Goal: Task Accomplishment & Management: Manage account settings

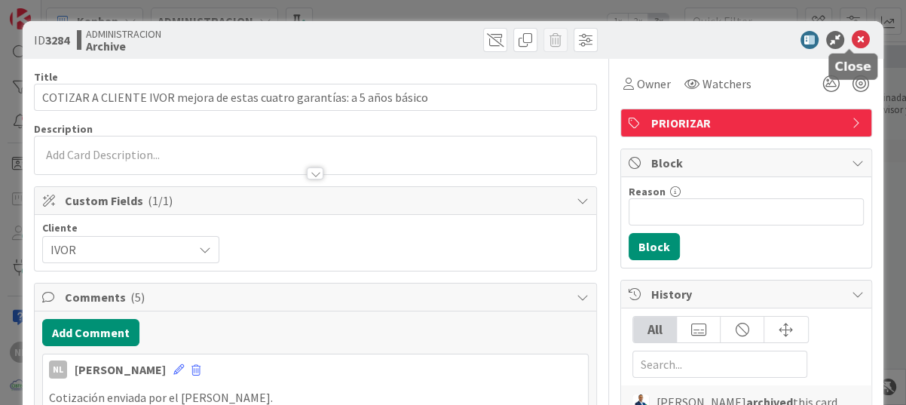
click at [851, 31] on icon at bounding box center [860, 40] width 18 height 18
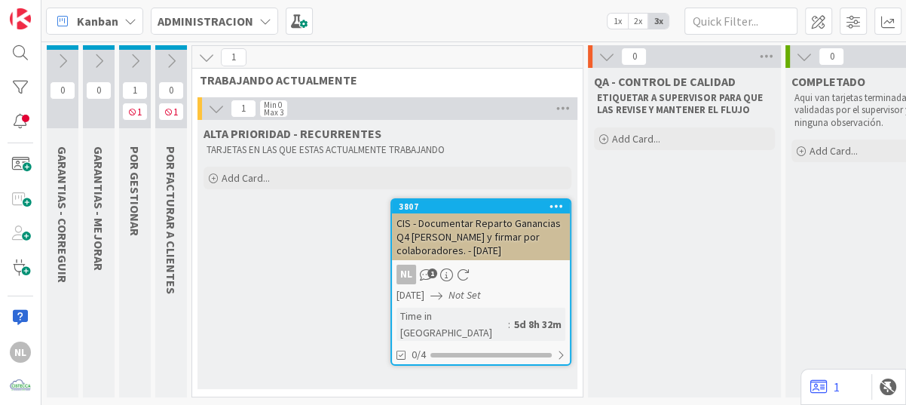
scroll to position [4, 0]
click at [136, 61] on icon at bounding box center [135, 61] width 17 height 17
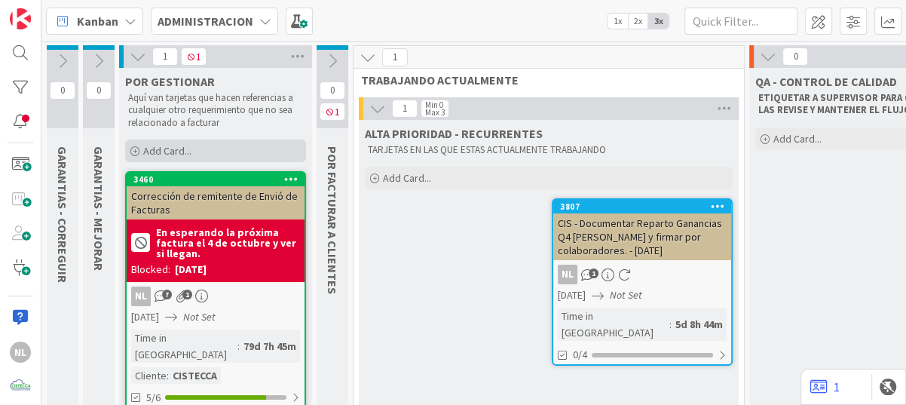
click at [133, 150] on icon at bounding box center [134, 151] width 9 height 9
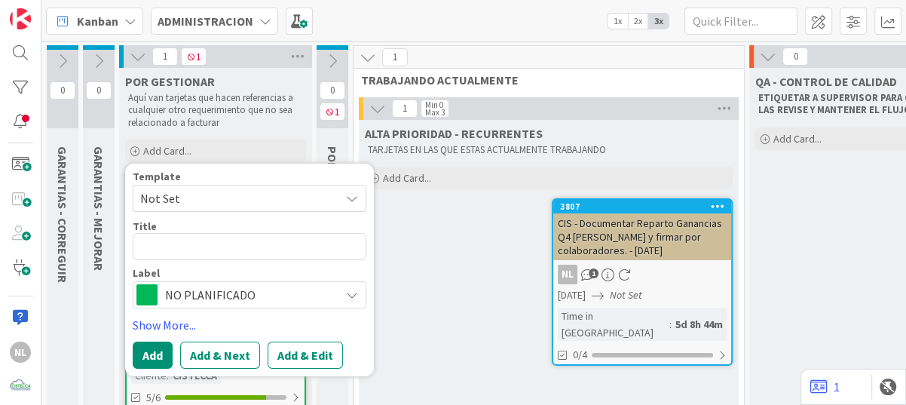
click at [185, 242] on textarea at bounding box center [250, 246] width 234 height 27
type textarea "x"
type textarea "c"
type textarea "x"
type textarea "cr"
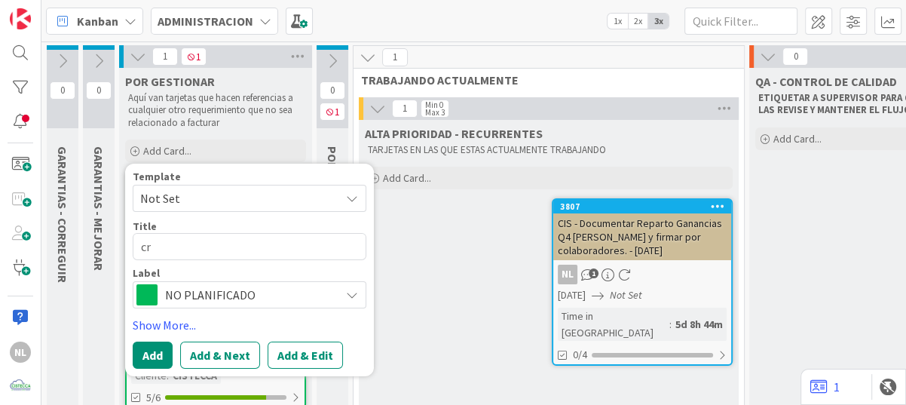
type textarea "x"
type textarea "cre"
type textarea "x"
type textarea "re"
type textarea "x"
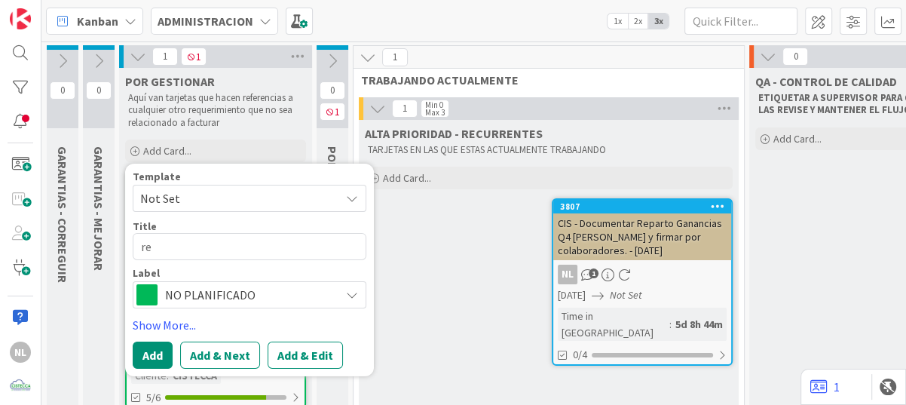
type textarea "e"
type textarea "x"
type textarea "P"
type textarea "x"
type textarea "PA"
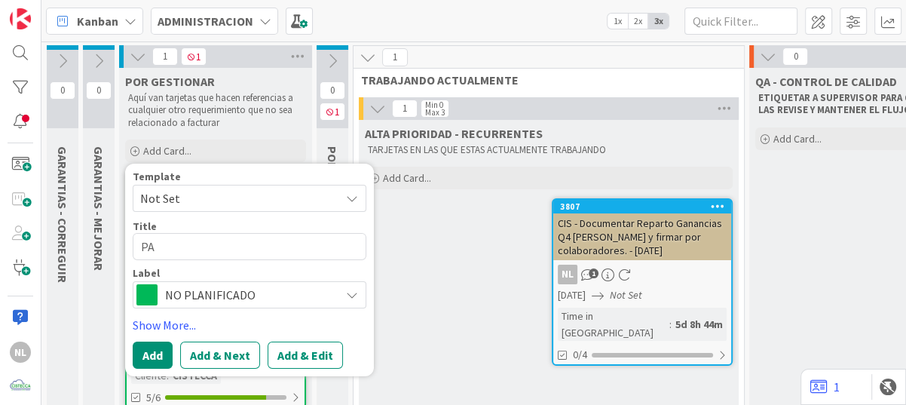
type textarea "x"
type textarea "PAR"
type textarea "x"
type textarea "PARO"
type textarea "x"
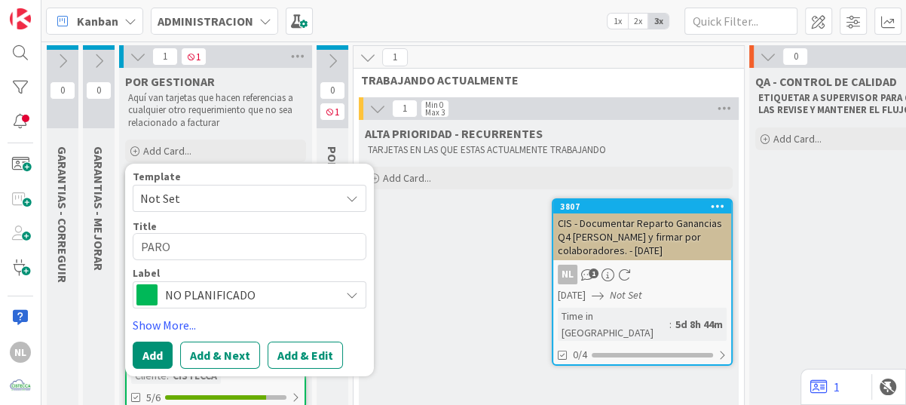
type textarea "PAROC"
type textarea "x"
type textarea "PAROCE"
type textarea "x"
type textarea "PAROCES"
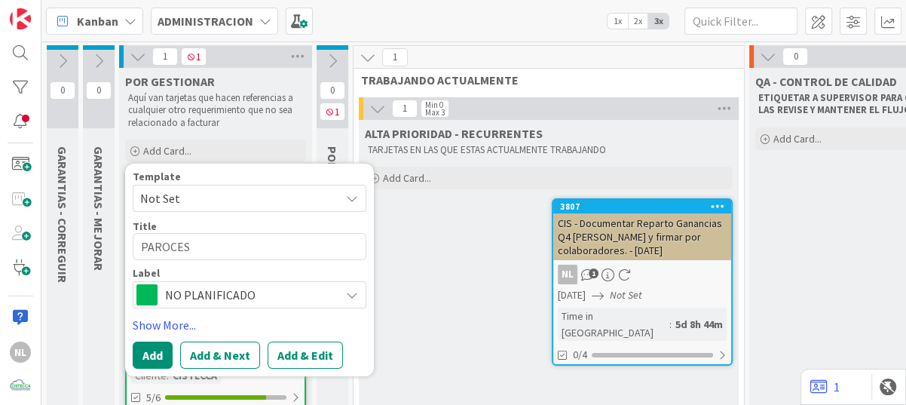
type textarea "x"
type textarea "PAROCESO"
type textarea "x"
type textarea "PAROCESO"
type textarea "x"
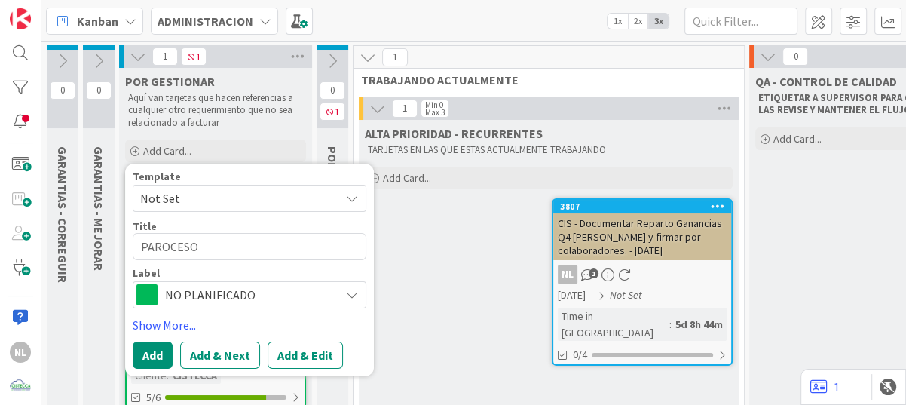
type textarea "PAROCESO D"
type textarea "x"
type textarea "PAROCESO DE"
type textarea "x"
type textarea "PAROCESO DE"
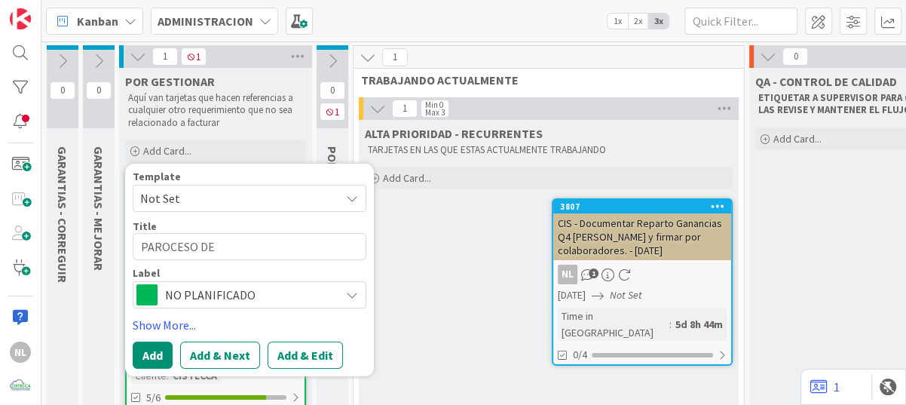
type textarea "x"
type textarea "PAROCESO DE C"
type textarea "x"
type textarea "PAROCESO DE CR"
type textarea "x"
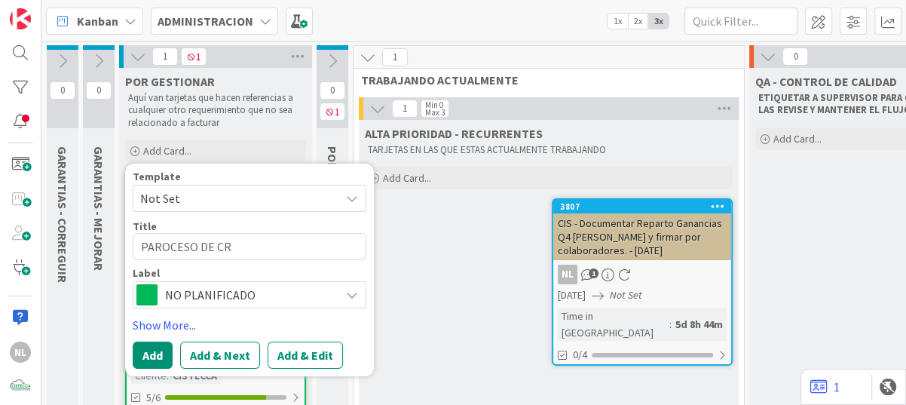
type textarea "PAROCESO DE CRE"
type textarea "x"
type textarea "PAROCESO DE CREA"
type textarea "x"
type textarea "PAROCESO DE CREAC"
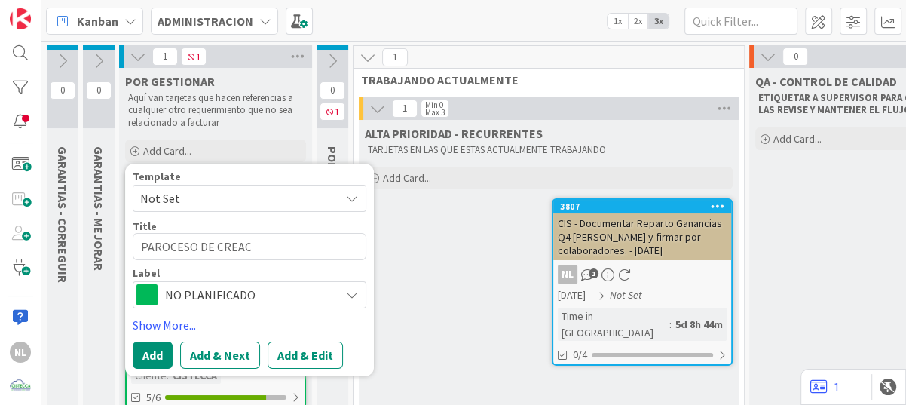
type textarea "x"
type textarea "PAROCESO DE CREACI"
type textarea "x"
type textarea "PAROCESO DE CREACIO"
type textarea "x"
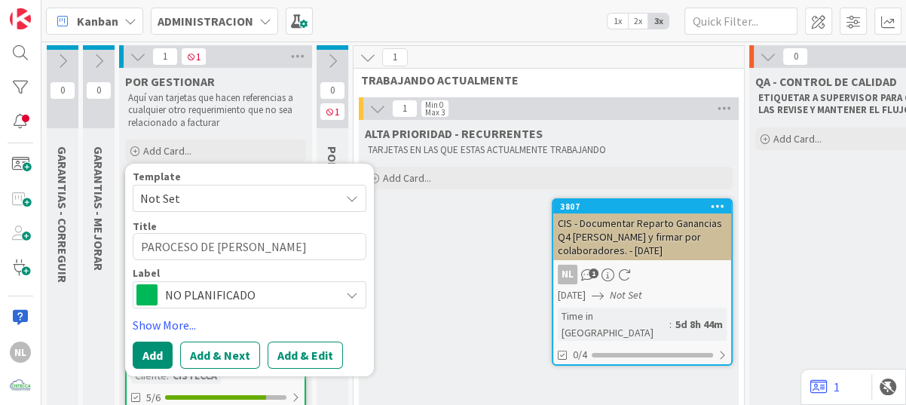
type textarea "PAROCESO DE CREACION"
type textarea "x"
type textarea "PAROCESO DE CREACION"
type textarea "x"
type textarea "PAROCESO DE CREACION D"
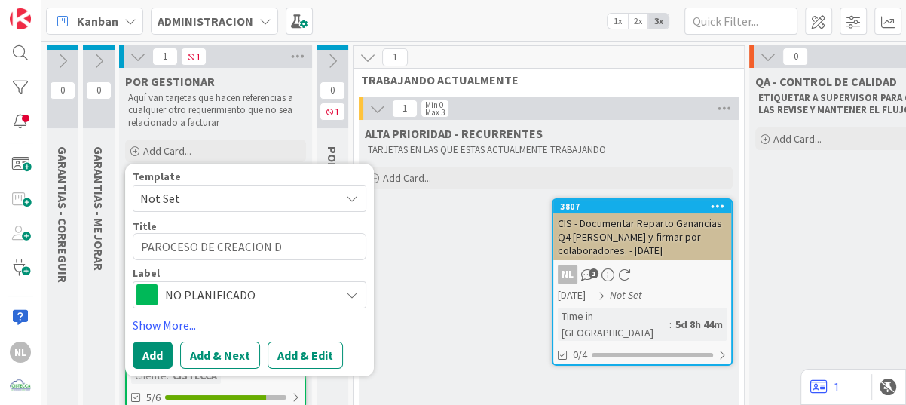
type textarea "x"
type textarea "PAROCESO DE CREACION DE"
type textarea "x"
type textarea "PAROCESO DE CREACION DE"
type textarea "x"
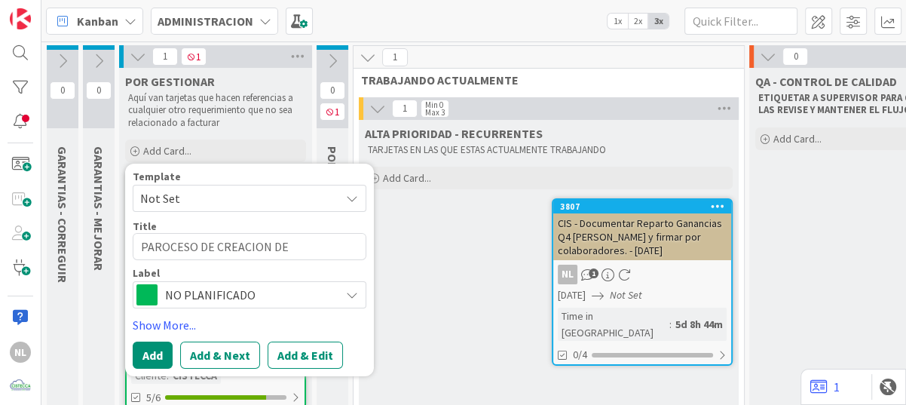
type textarea "PAROCESO DE CREACION DE N"
type textarea "x"
type textarea "PAROCESO DE CREACION DE NO"
type textarea "x"
type textarea "PAROCESO DE CREACION DE NOT"
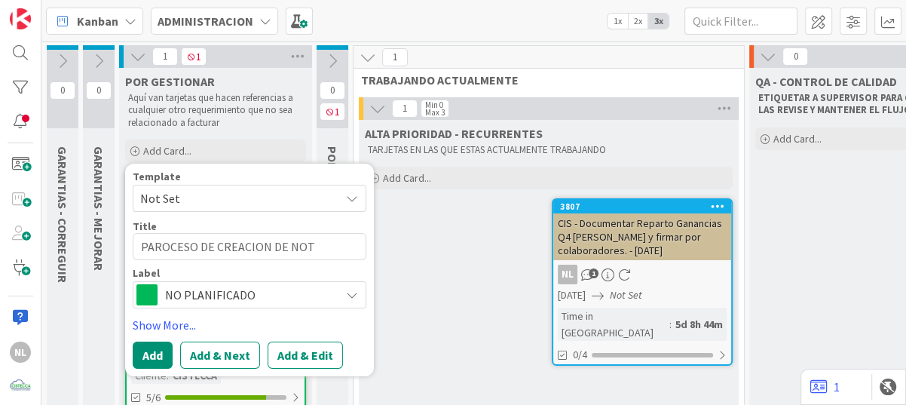
type textarea "x"
type textarea "PAROCESO DE CREACION DE NOTA"
type textarea "x"
type textarea "PAROCESO DE CREACION DE NOTA"
type textarea "x"
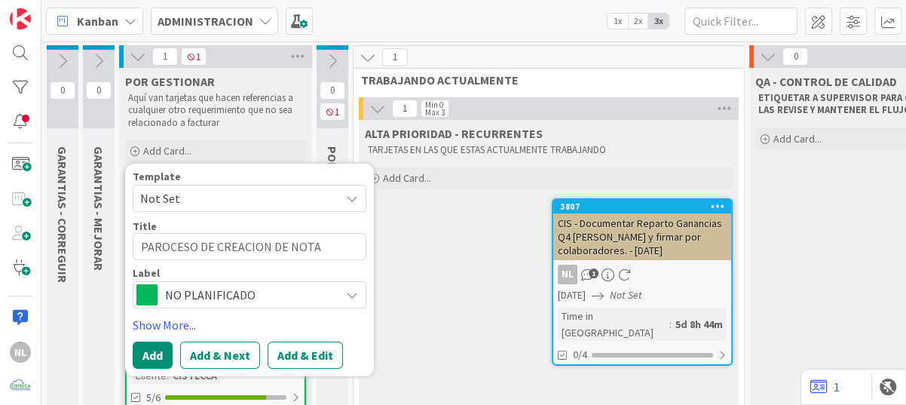
type textarea "PAROCESO DE CREACION DE NOTA D"
type textarea "x"
type textarea "PAROCESO DE CREACION DE NOTA DE"
type textarea "x"
type textarea "PAROCESO DE CREACION DE NOTA DE"
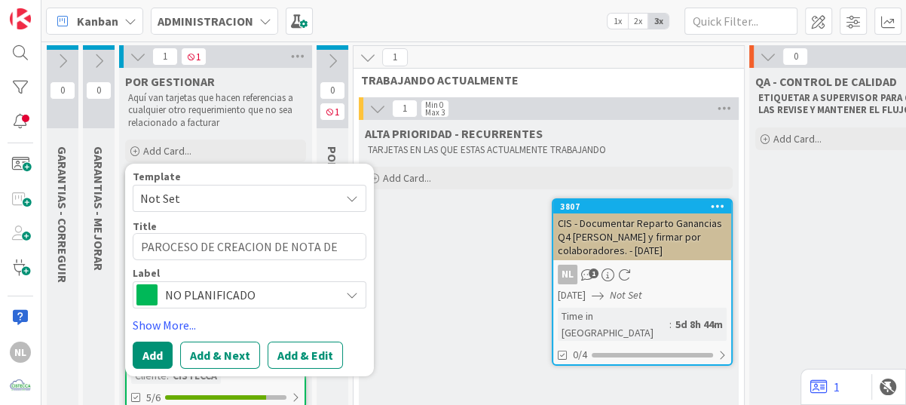
type textarea "x"
type textarea "PAROCESO DE CREACION DE NOTA DE C"
type textarea "x"
type textarea "PAROCESO DE CREACION DE NOTA DE CR"
type textarea "x"
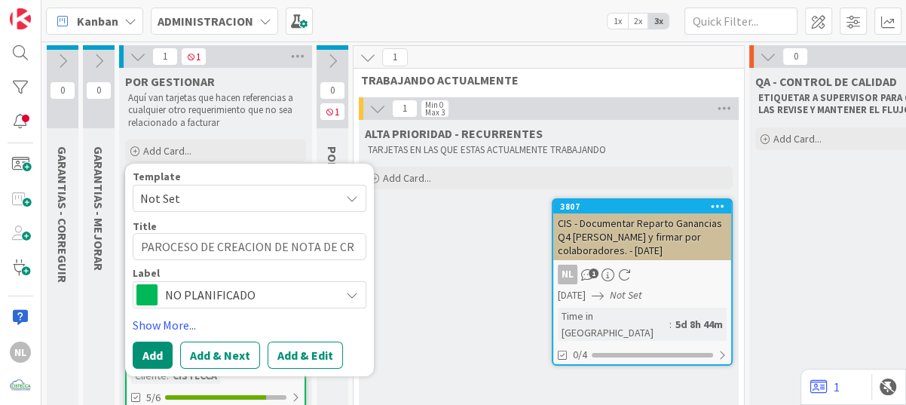
type textarea "PAROCESO DE CREACION DE NOTA DE CRE"
type textarea "x"
type textarea "PAROCESO DE CREACION DE NOTA DE CRED"
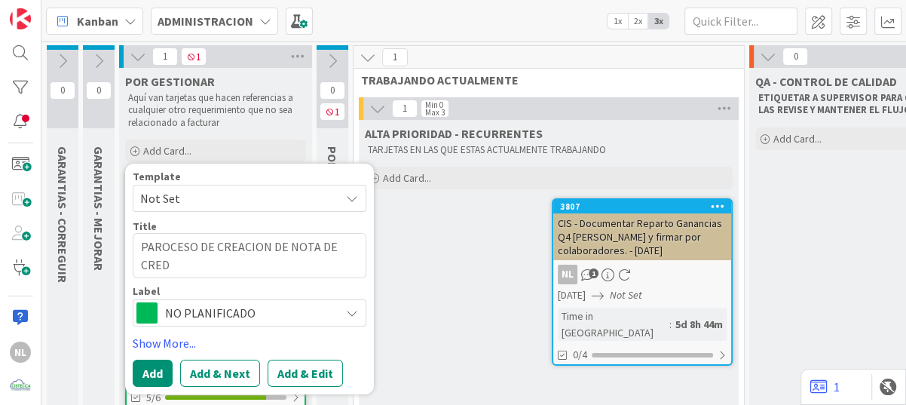
type textarea "x"
type textarea "PAROCESO DE CREACION DE NOTA DE CREDI"
type textarea "x"
type textarea "PAROCESO DE CREACION DE NOTA DE CREDIT"
type textarea "x"
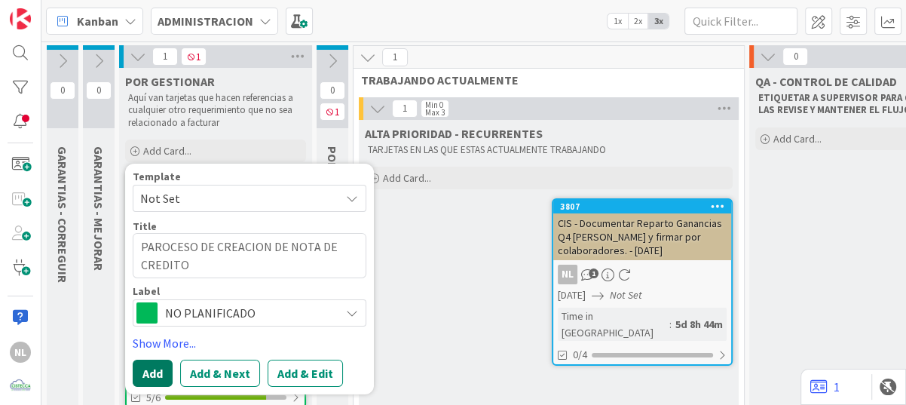
type textarea "PAROCESO DE CREACION DE NOTA DE CREDITO"
click at [148, 375] on button "Add" at bounding box center [153, 372] width 40 height 27
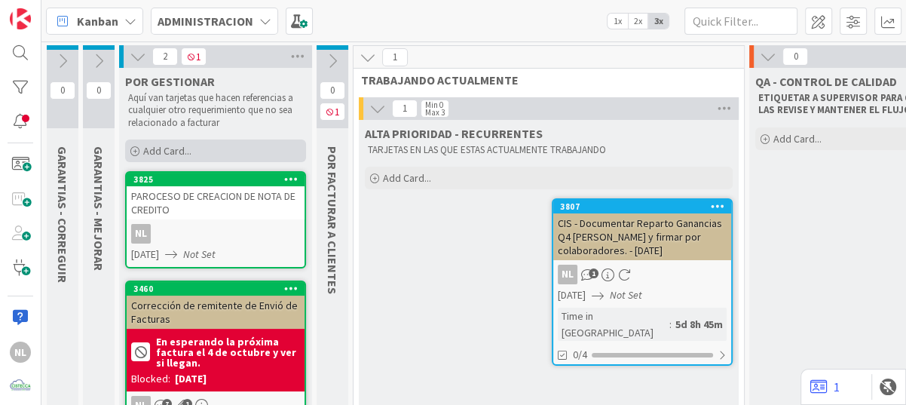
click at [135, 154] on icon at bounding box center [134, 151] width 9 height 9
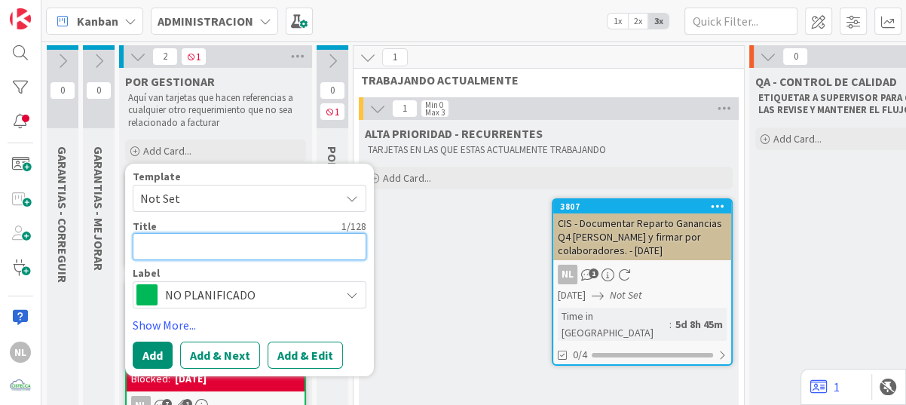
type textarea "x"
type textarea "A"
type textarea "x"
type textarea "Ag"
type textarea "x"
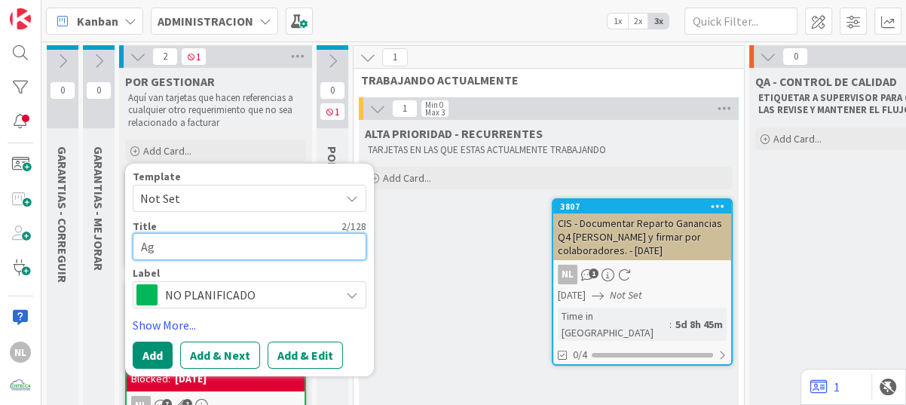
type textarea "Agr"
type textarea "x"
type textarea "Agre"
type textarea "x"
type textarea "Agreg"
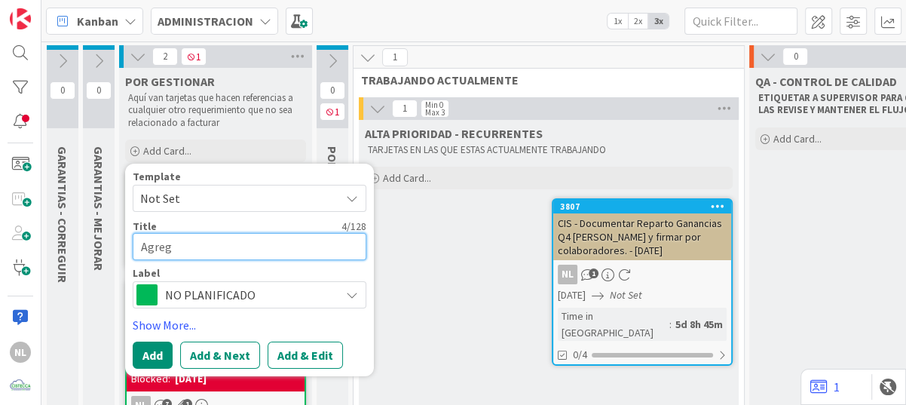
type textarea "x"
type textarea "Agrega"
type textarea "x"
type textarea "Agregar"
type textarea "x"
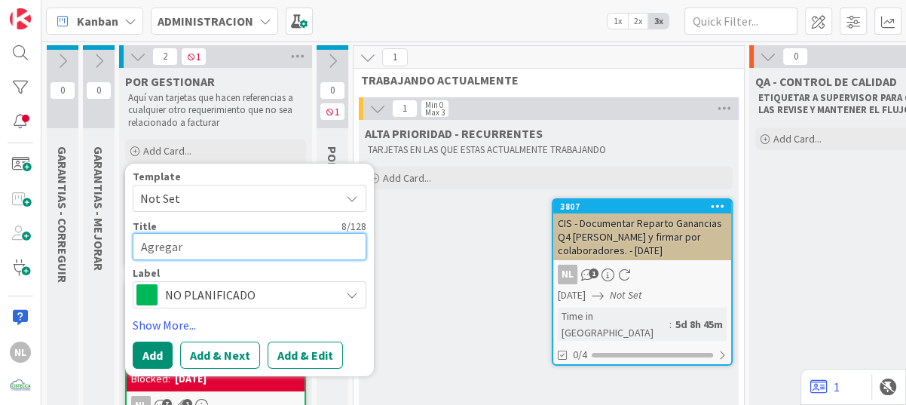
type textarea "Agregar"
type textarea "x"
type textarea "Agregar a"
type textarea "x"
type textarea "Agregar a"
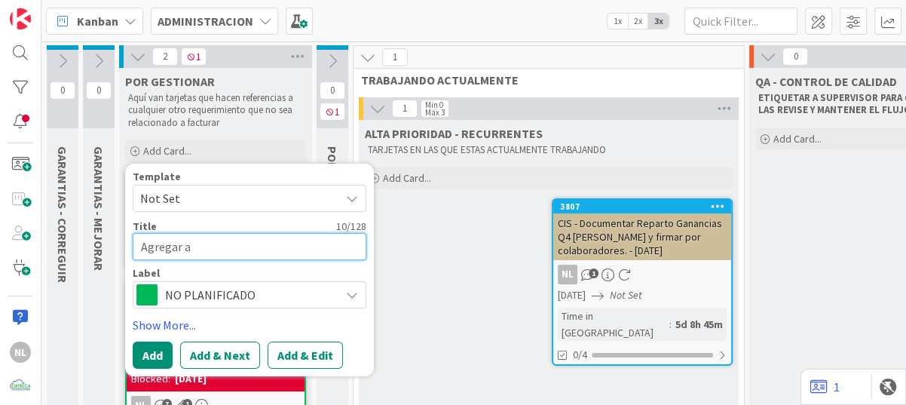
type textarea "x"
type textarea "Agregar a c"
type textarea "x"
type textarea "Agregar ac"
type textarea "x"
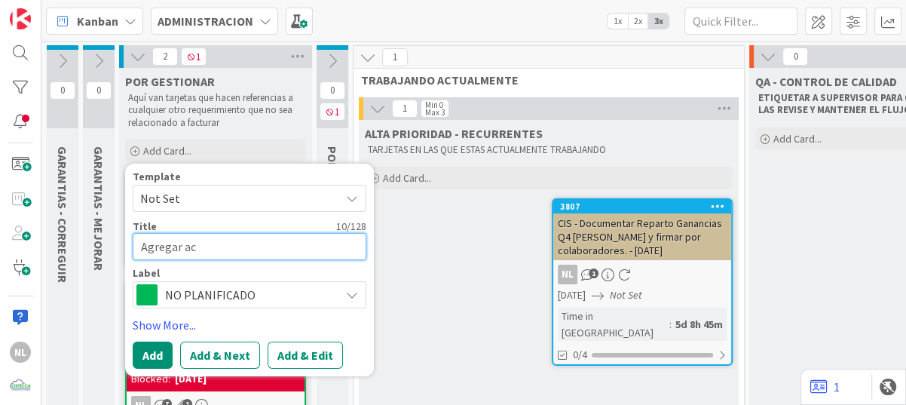
type textarea "Agregar c"
type textarea "x"
type textarea "Agregar"
type textarea "x"
type textarea "Agrgar"
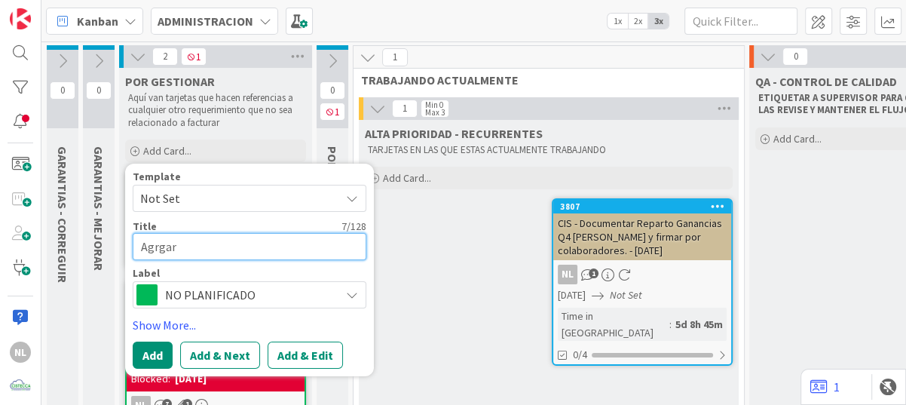
type textarea "x"
type textarea "Aggar"
type textarea "x"
type textarea "Agar"
type textarea "x"
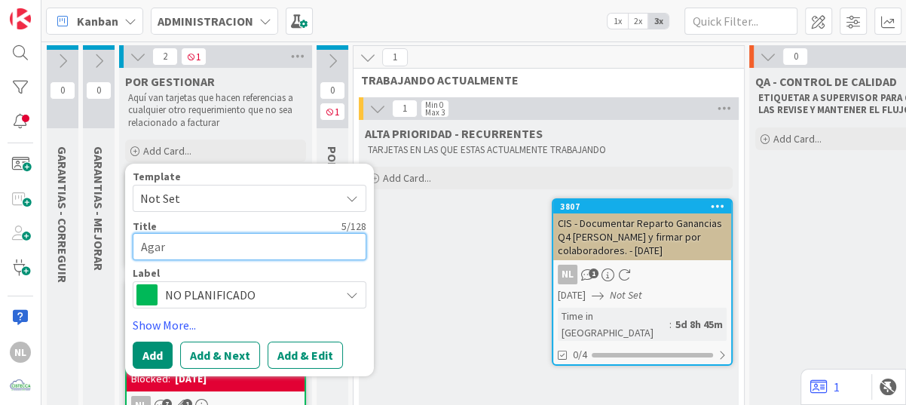
type textarea "Aar"
type textarea "x"
type textarea "Ar"
type textarea "x"
type textarea "AGr"
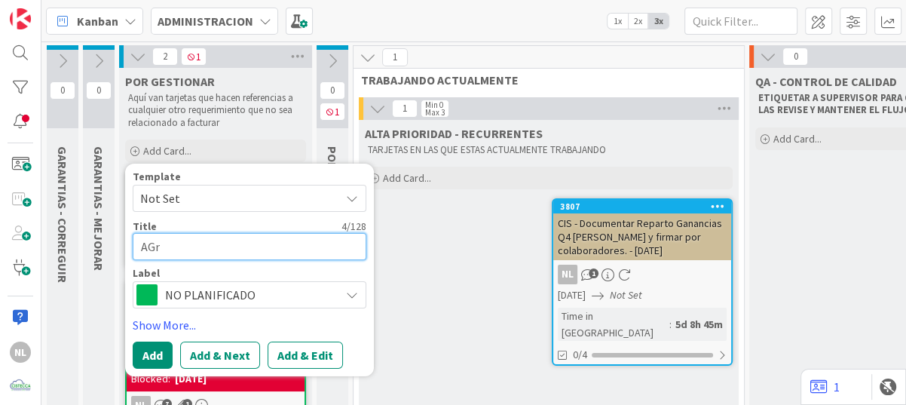
type textarea "x"
type textarea "AGRr"
type textarea "x"
type textarea "AGREr"
type textarea "x"
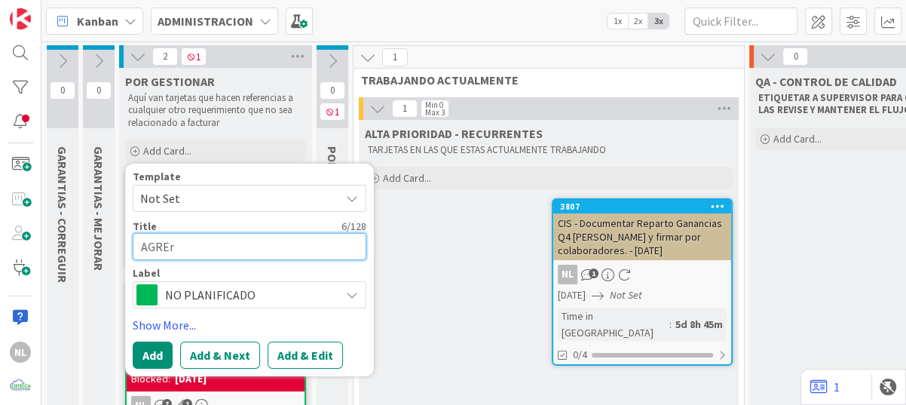
type textarea "AGREGr"
type textarea "x"
type textarea "AGREGAr"
type textarea "x"
type textarea "AGREGARr"
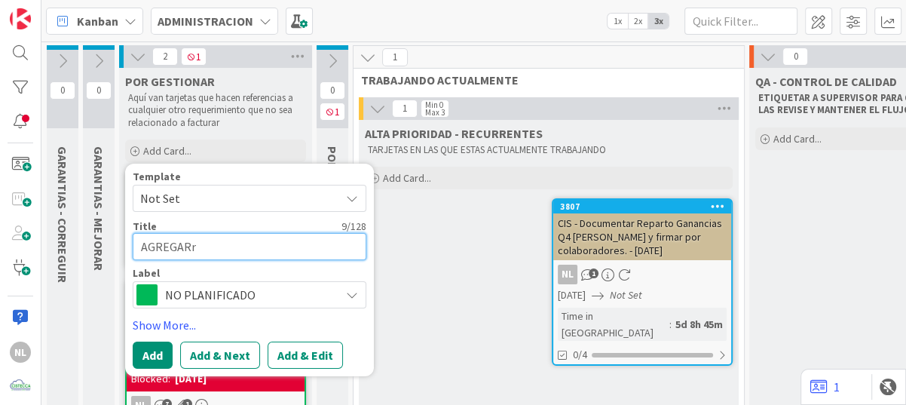
type textarea "x"
type textarea "AGREGAR r"
type textarea "x"
type textarea "AGREGAR Lr"
type textarea "x"
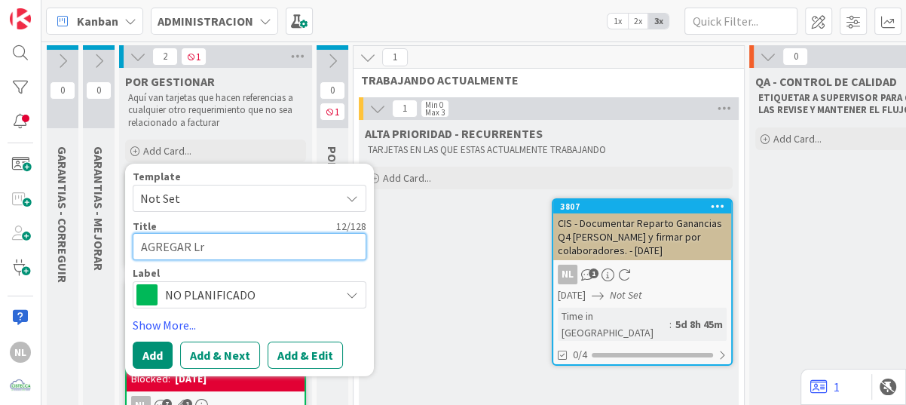
type textarea "AGREGAR LIr"
type textarea "x"
type textarea "AGREGAR LICr"
type textarea "x"
type textarea "AGREGAR LICEr"
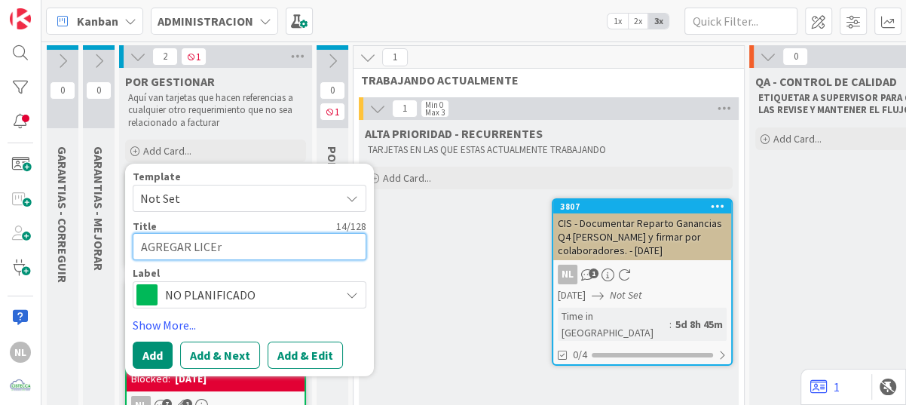
type textarea "x"
type textarea "AGREGAR LICENr"
type textarea "x"
type textarea "AGREGAR LICEr"
type textarea "x"
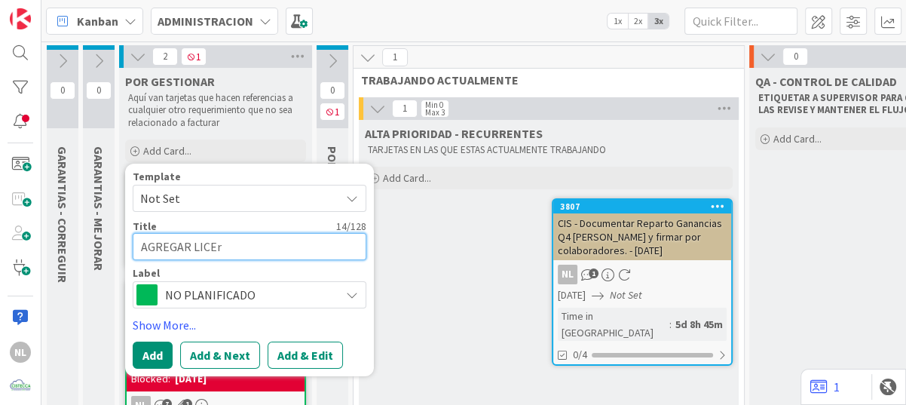
type textarea "AGREGAR LICE"
type textarea "x"
type textarea "AGREGAR LICEN"
type textarea "x"
type textarea "AGREGAR LICENC"
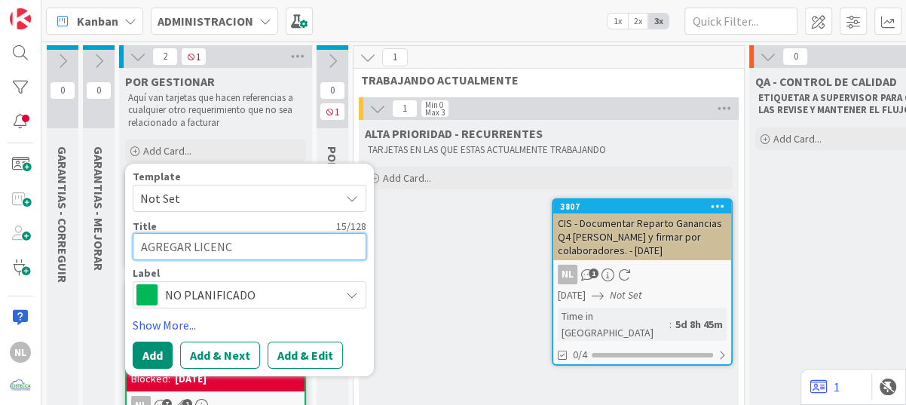
type textarea "x"
type textarea "AGREGAR LICENCI"
type textarea "x"
type textarea "AGREGAR LICENCIA"
type textarea "x"
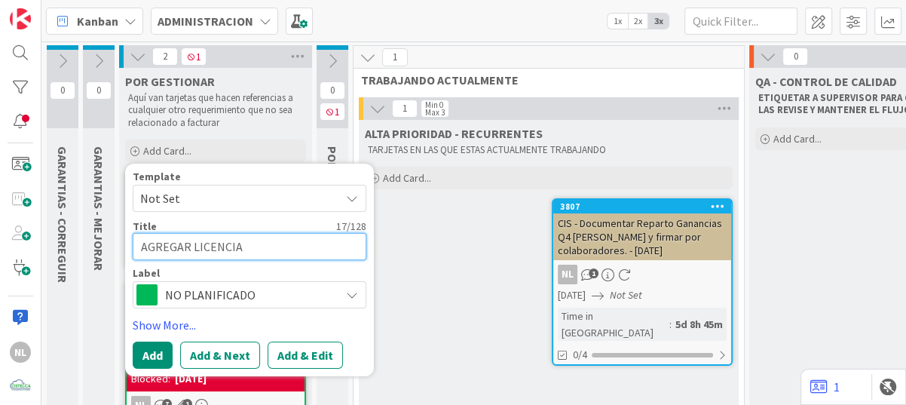
type textarea "AGREGAR LICENCIA"
type textarea "x"
type textarea "AGREGAR LICENCIA P"
type textarea "x"
type textarea "AGREGAR LICENCIA PA"
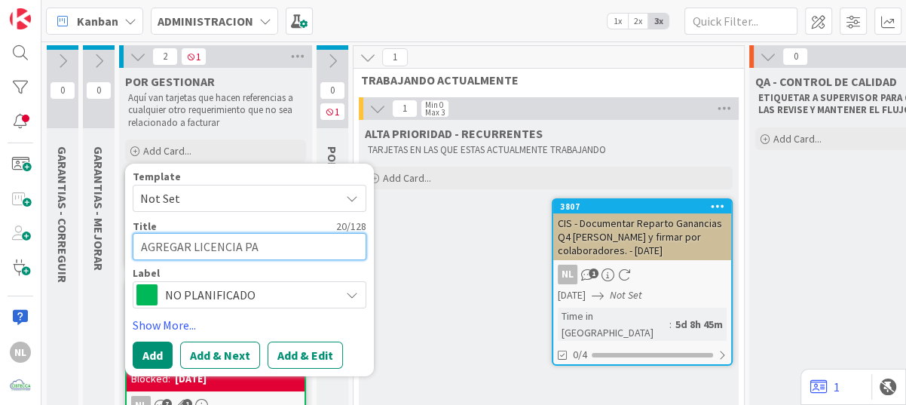
type textarea "x"
type textarea "AGREGAR LICENCIA PAR"
type textarea "x"
type textarea "AGREGAR LICENCIA PARA"
type textarea "x"
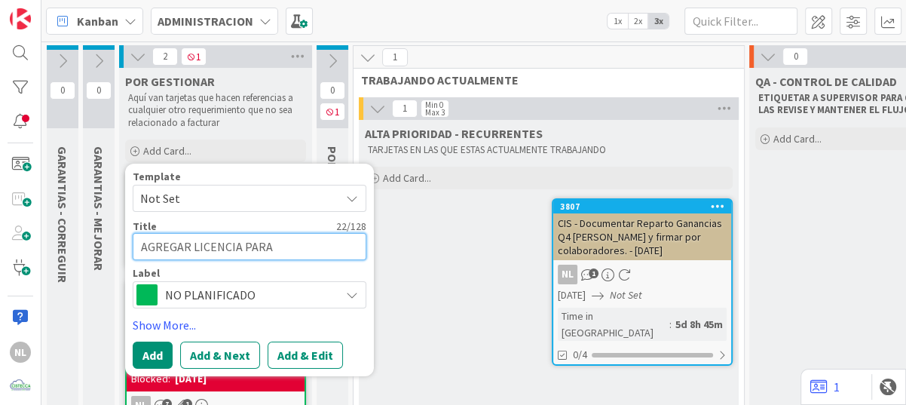
type textarea "AGREGAR LICENCIA PARA"
type textarea "x"
type textarea "AGREGAR LICENCIA PARA C"
type textarea "x"
type textarea "AGREGAR LICENCIA PARA CO"
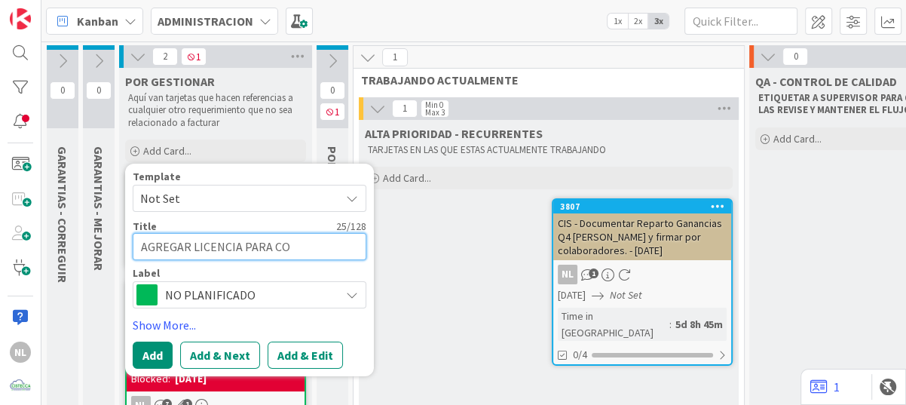
type textarea "x"
type textarea "AGREGAR LICENCIA PARA CON"
type textarea "x"
type textarea "AGREGAR LICENCIA PARA CONT"
type textarea "x"
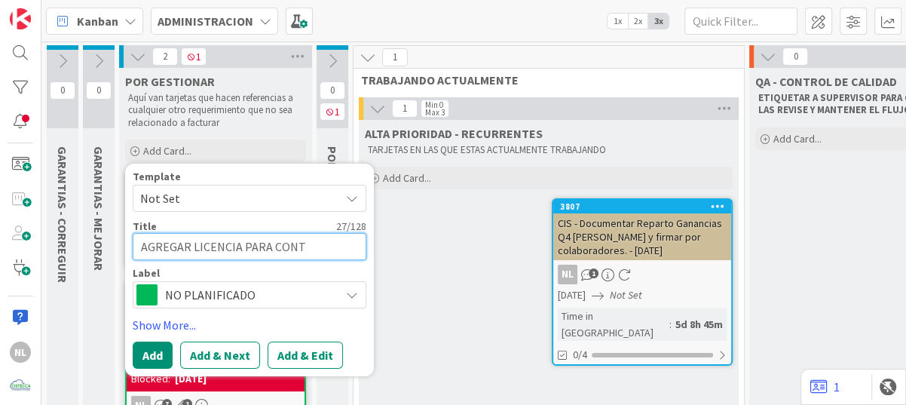
type textarea "AGREGAR LICENCIA PARA CONTR"
drag, startPoint x: 267, startPoint y: 245, endPoint x: 332, endPoint y: 252, distance: 65.9
click at [332, 252] on textarea "AGREGAR LICENCIA PARA CONTR" at bounding box center [250, 246] width 234 height 27
type textarea "x"
type textarea "AGREGAR LICENCIA PARA"
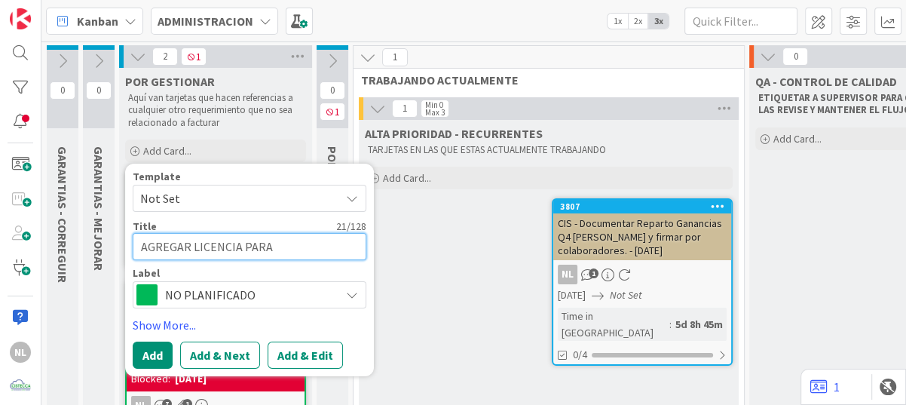
drag, startPoint x: 188, startPoint y: 246, endPoint x: 279, endPoint y: 252, distance: 91.4
click at [279, 252] on textarea "AGREGAR LICENCIA PARA" at bounding box center [250, 246] width 234 height 27
type textarea "x"
type textarea "AGREGAR"
type textarea "x"
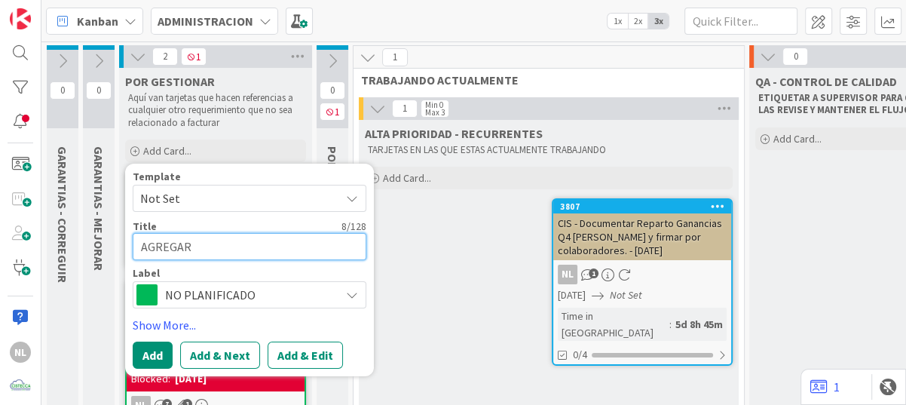
type textarea "AGREGAR L"
type textarea "x"
type textarea "AGREGAR LI"
type textarea "x"
type textarea "AGREGAR LIN"
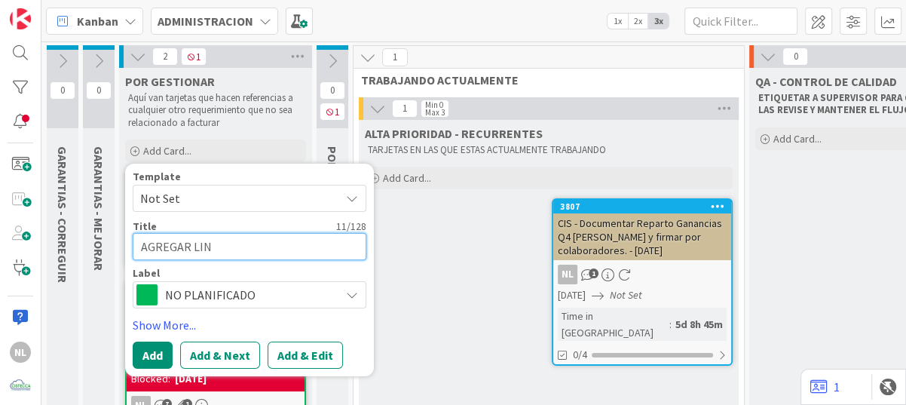
type textarea "x"
type textarea "AGREGAR LINE"
type textarea "x"
type textarea "AGREGAR LINEA"
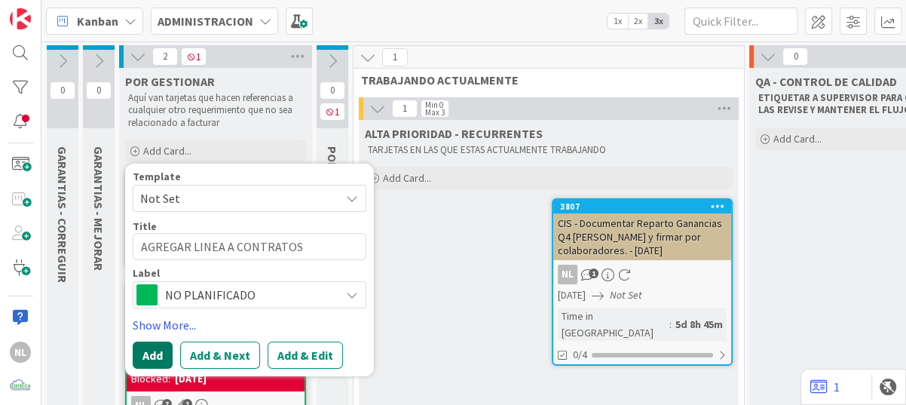
click at [153, 355] on button "Add" at bounding box center [153, 354] width 40 height 27
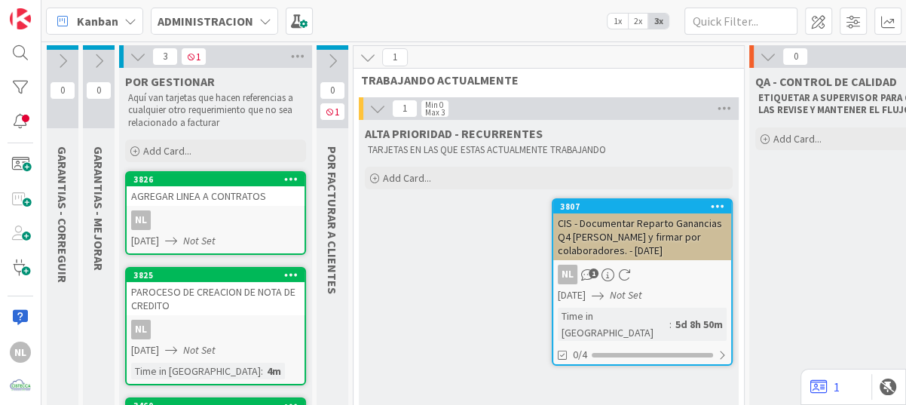
click at [220, 319] on div "NL" at bounding box center [216, 329] width 178 height 20
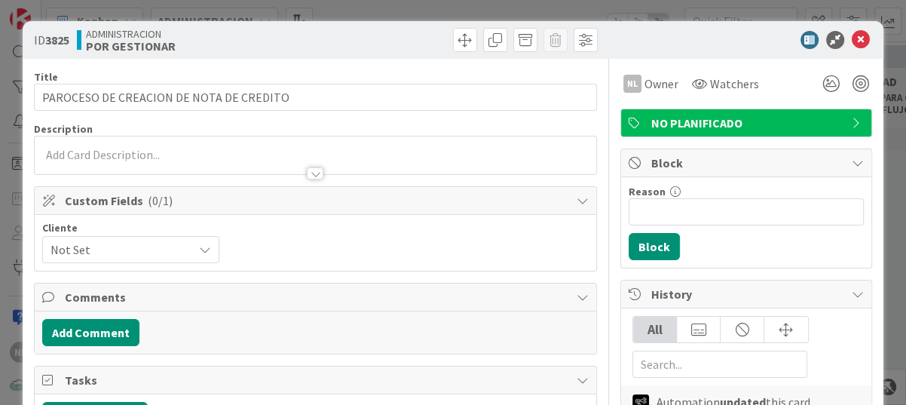
scroll to position [151, 0]
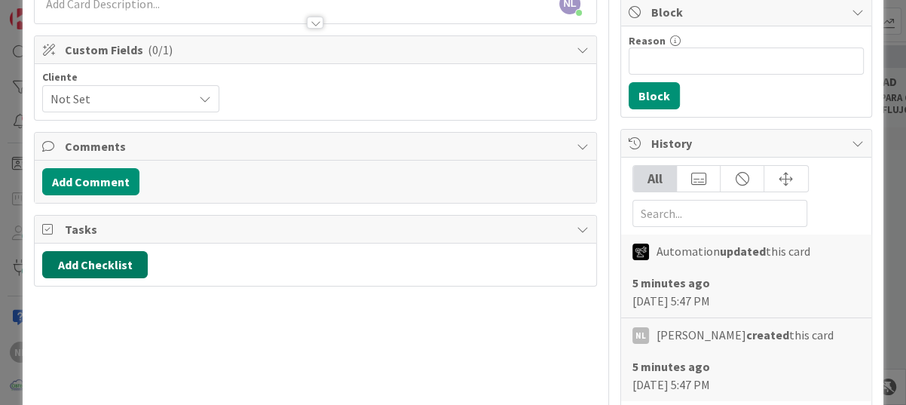
click at [101, 259] on button "Add Checklist" at bounding box center [94, 264] width 105 height 27
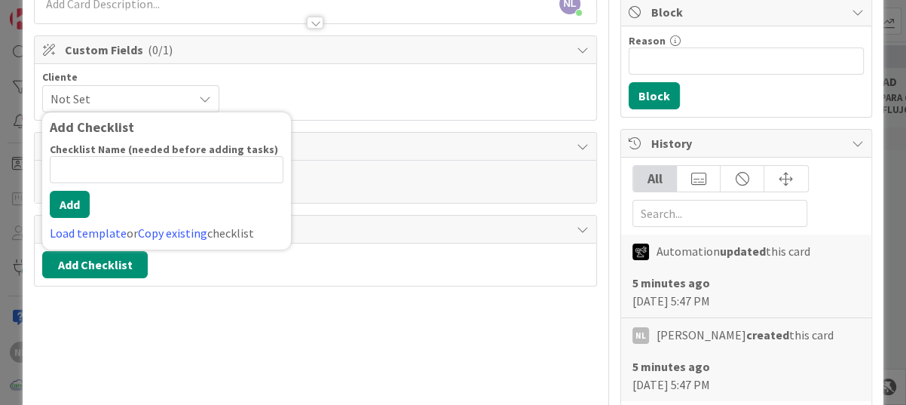
click at [84, 166] on input at bounding box center [167, 169] width 234 height 27
click at [50, 194] on button "Add" at bounding box center [70, 204] width 40 height 27
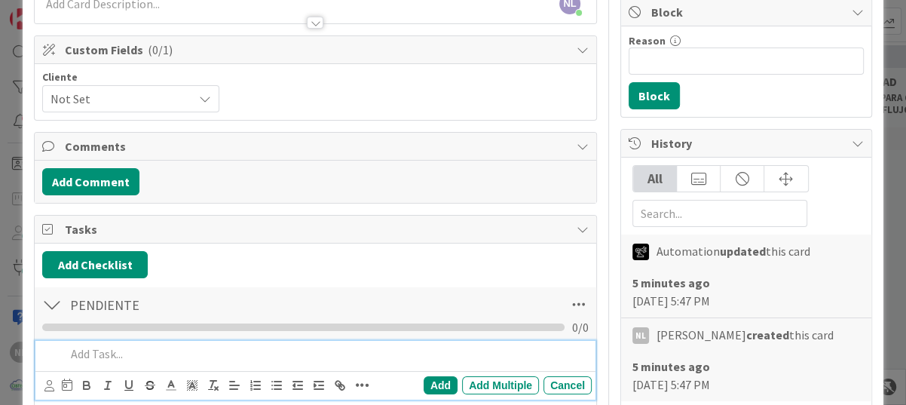
scroll to position [301, 0]
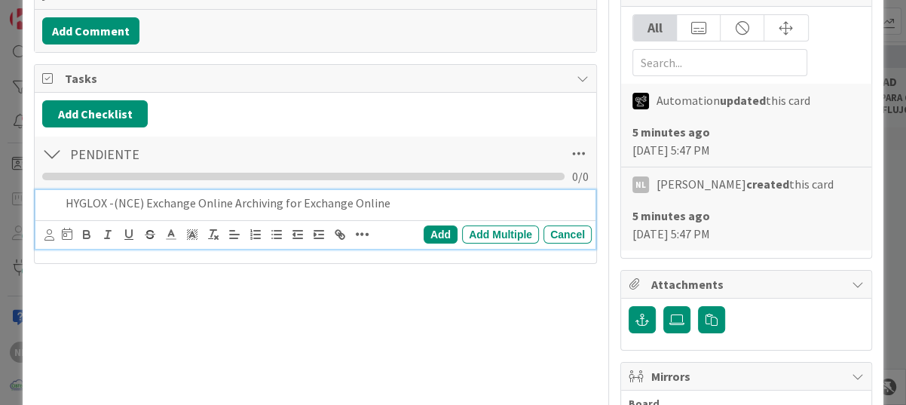
click at [429, 241] on div "Add Add Multiple Cancel" at bounding box center [317, 234] width 547 height 20
click at [429, 236] on div "Add" at bounding box center [440, 234] width 34 height 18
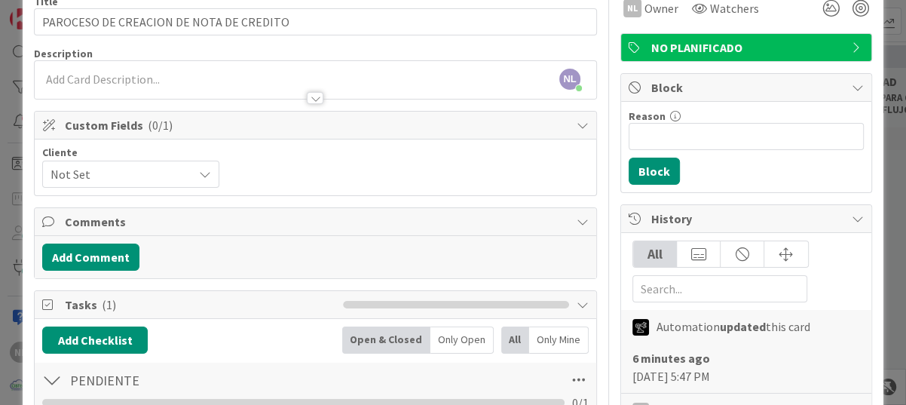
scroll to position [0, 0]
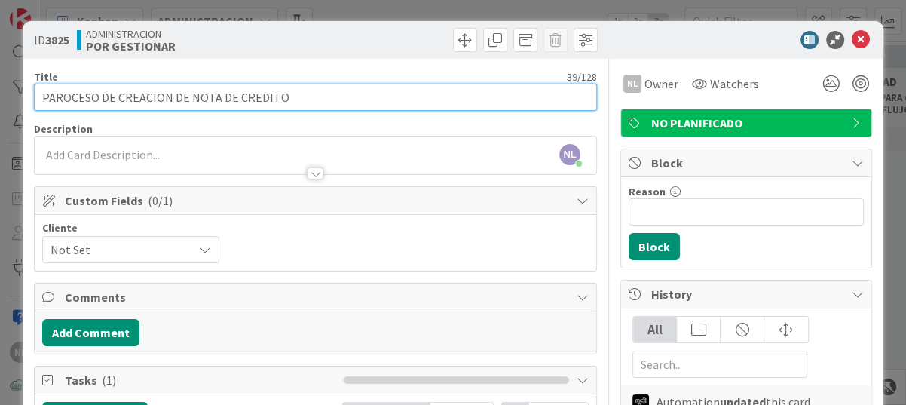
click at [49, 96] on input "PAROCESO DE CREACION DE NOTA DE CREDITO" at bounding box center [315, 97] width 563 height 27
click at [318, 99] on input "PROCESO DE CREACION DE NOTA DE CREDITO" at bounding box center [315, 97] width 563 height 27
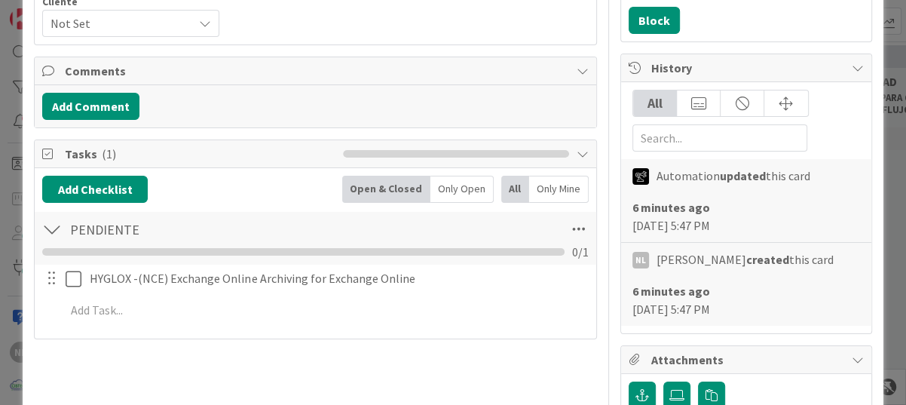
scroll to position [301, 0]
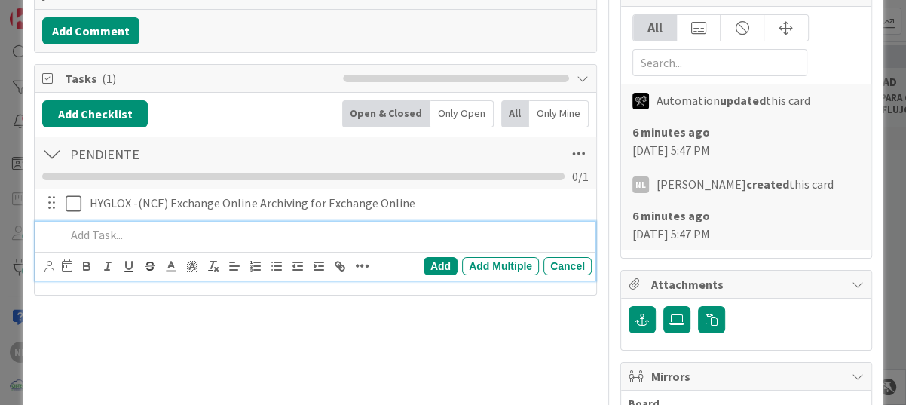
click at [90, 234] on p at bounding box center [326, 234] width 520 height 17
click at [56, 231] on div at bounding box center [50, 234] width 18 height 26
click at [68, 234] on p "REPORTE DE DUPLICIDAD DE DATA" at bounding box center [326, 234] width 520 height 17
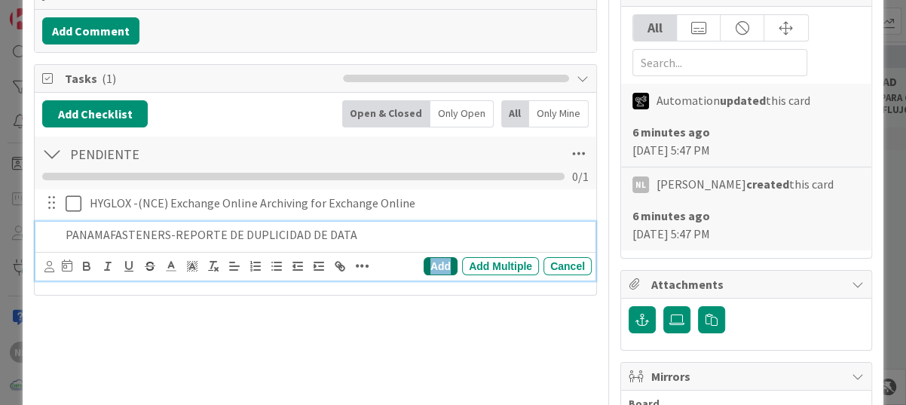
click at [423, 258] on div "Add" at bounding box center [440, 266] width 34 height 18
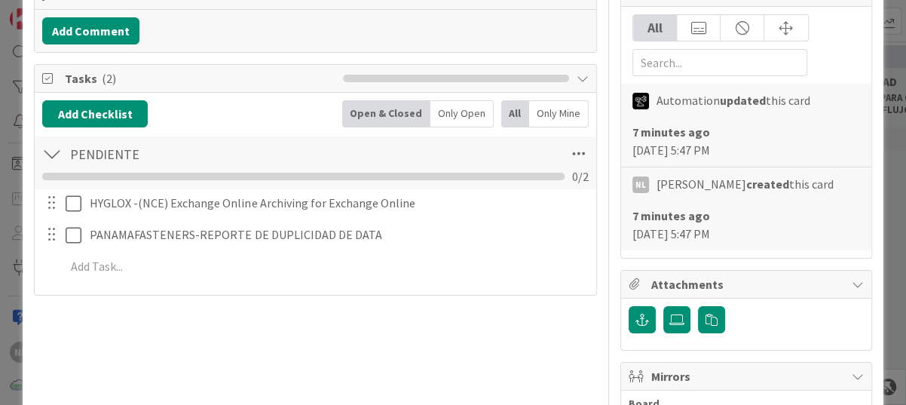
click at [318, 347] on div "Title 39 / 128 PROCESO DE CREACION DE NOTA DE CREDITO. Description NL Nubia Lop…" at bounding box center [315, 243] width 563 height 973
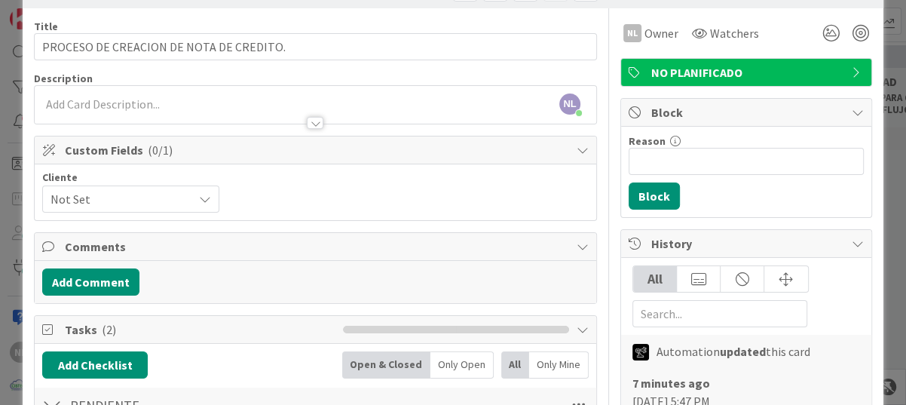
scroll to position [0, 0]
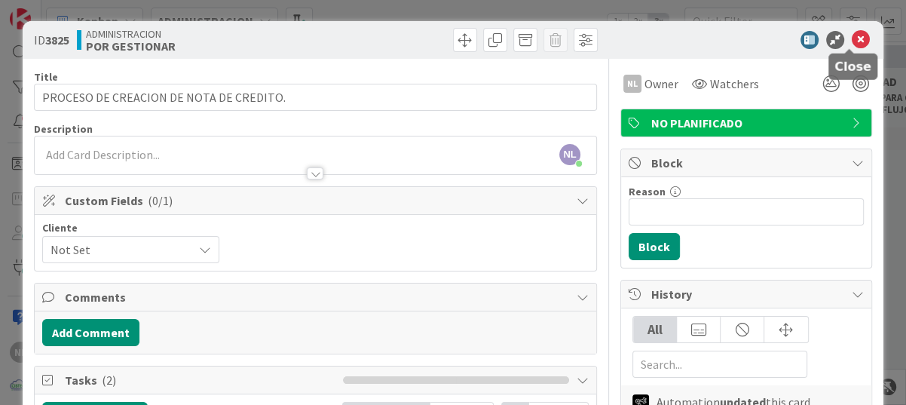
click at [853, 44] on icon at bounding box center [860, 40] width 18 height 18
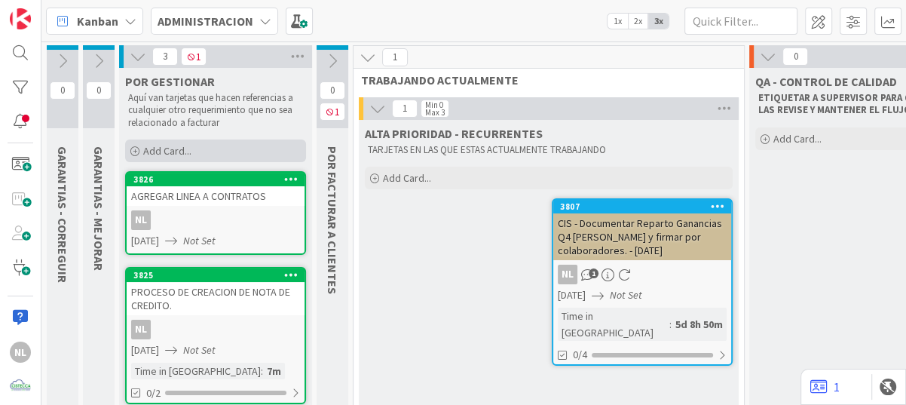
click at [132, 156] on div "Add Card..." at bounding box center [215, 150] width 181 height 23
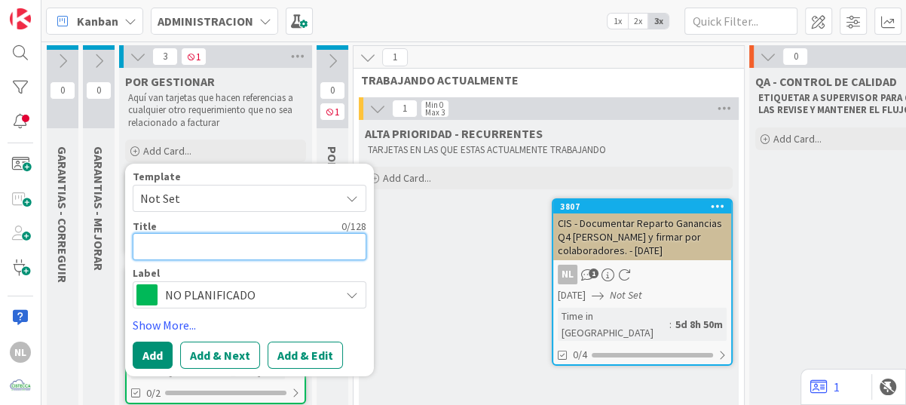
paste textarea "Solicitud - Cambio de correo"
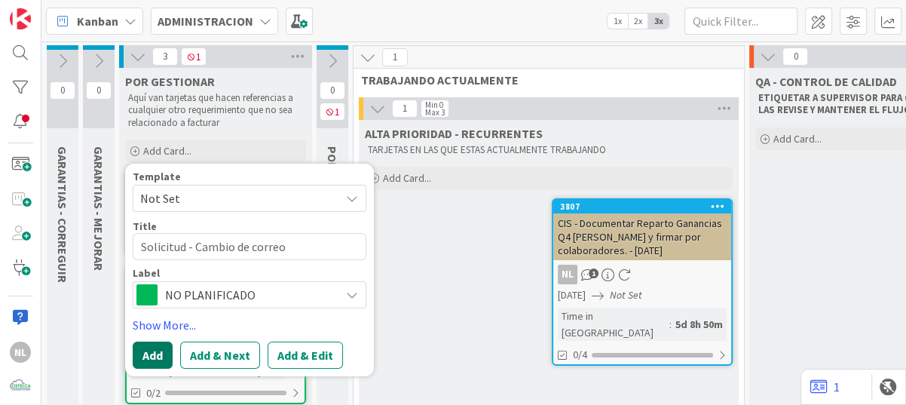
click at [156, 358] on button "Add" at bounding box center [153, 354] width 40 height 27
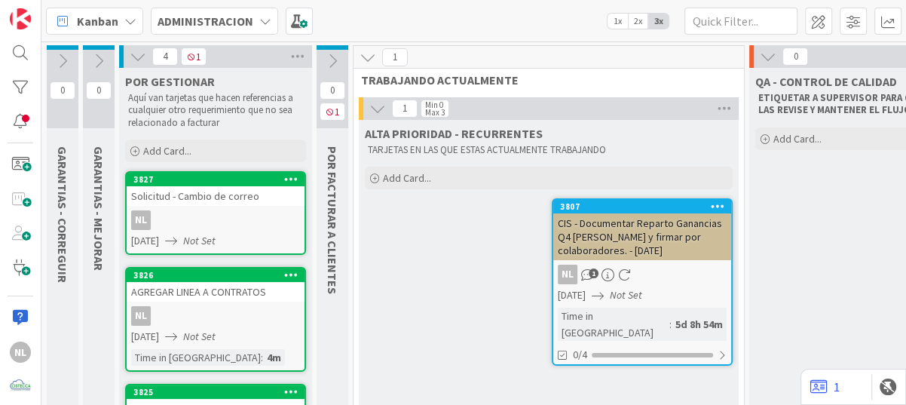
click at [221, 212] on div "NL" at bounding box center [216, 220] width 178 height 20
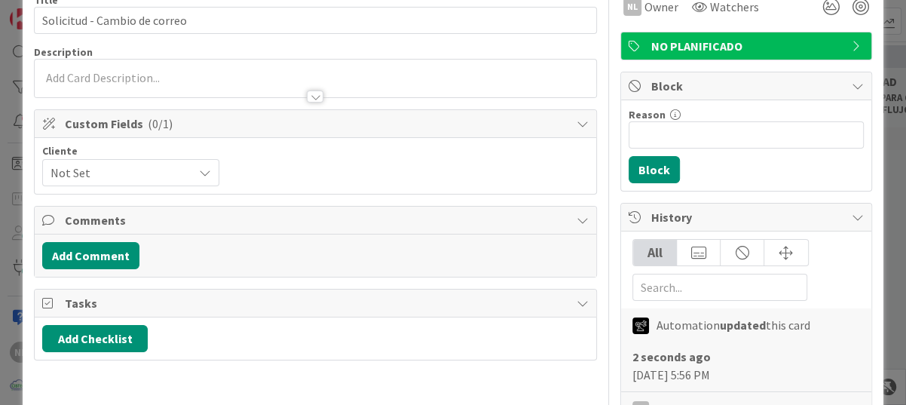
scroll to position [151, 0]
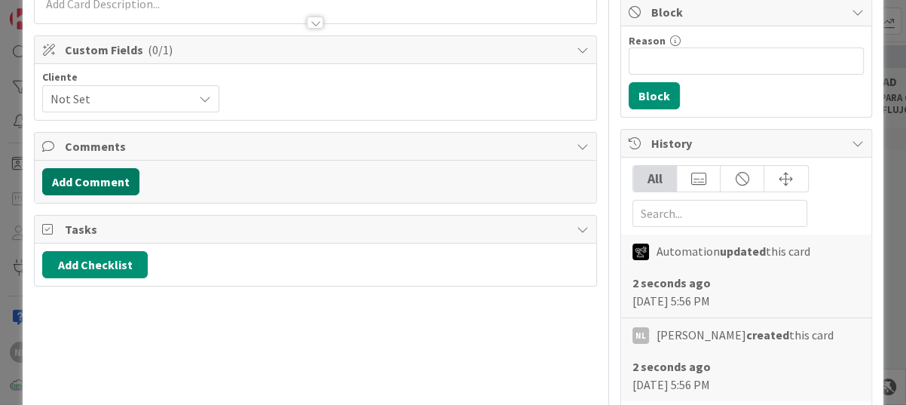
click at [93, 181] on button "Add Comment" at bounding box center [90, 181] width 97 height 27
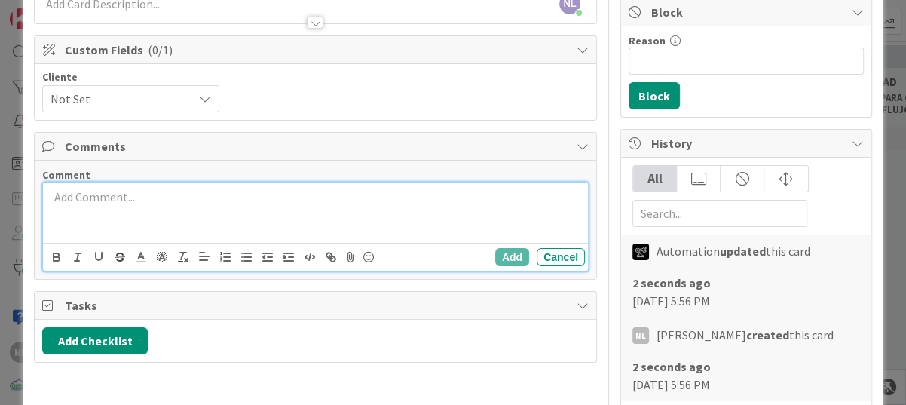
paste div
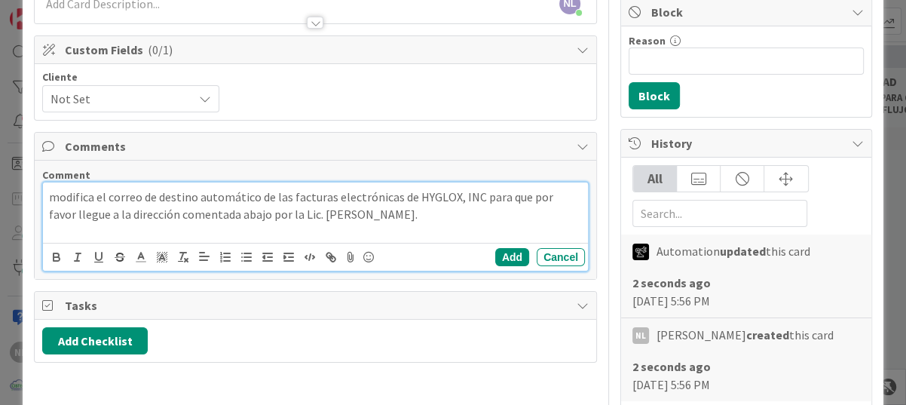
click at [52, 198] on p "modifica el correo de destino automático de las facturas electrónicas de HYGLOX…" at bounding box center [315, 205] width 533 height 34
click at [495, 252] on button "Add" at bounding box center [512, 257] width 34 height 18
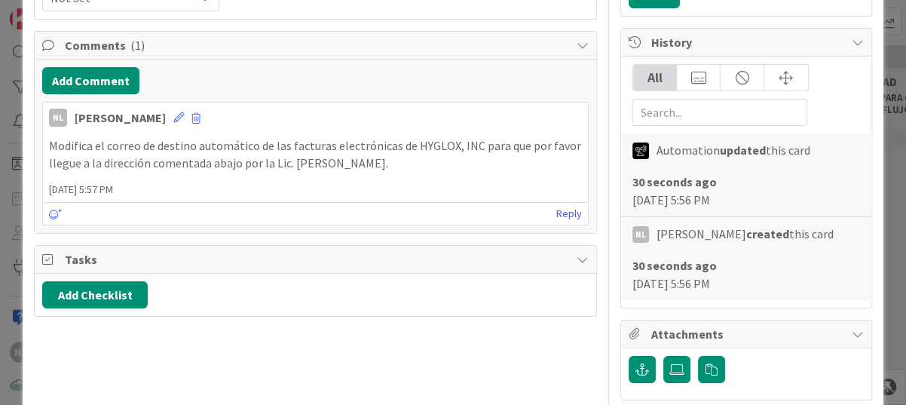
scroll to position [377, 0]
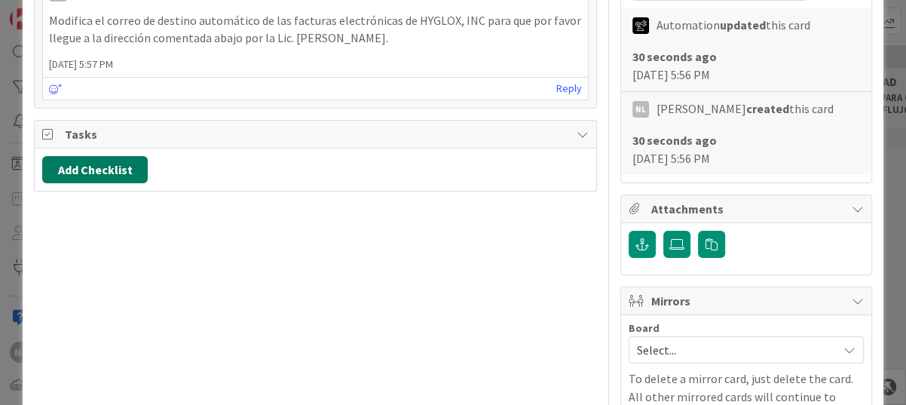
click at [99, 173] on button "Add Checklist" at bounding box center [94, 169] width 105 height 27
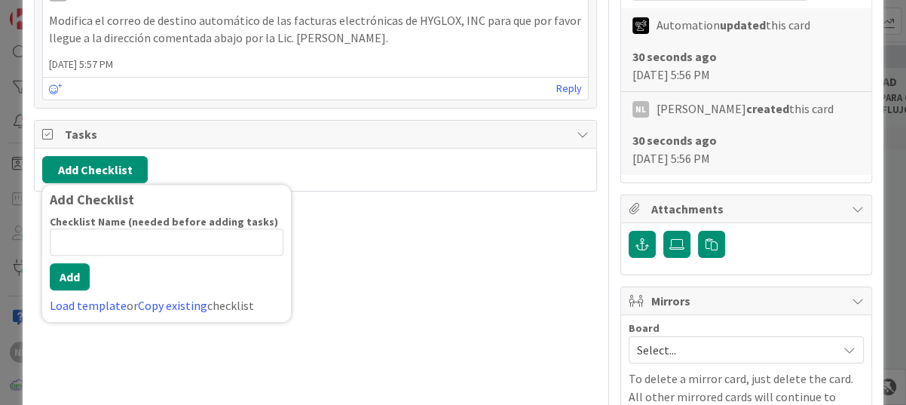
click at [87, 243] on input at bounding box center [167, 241] width 234 height 27
click at [72, 278] on button "Add" at bounding box center [70, 276] width 40 height 27
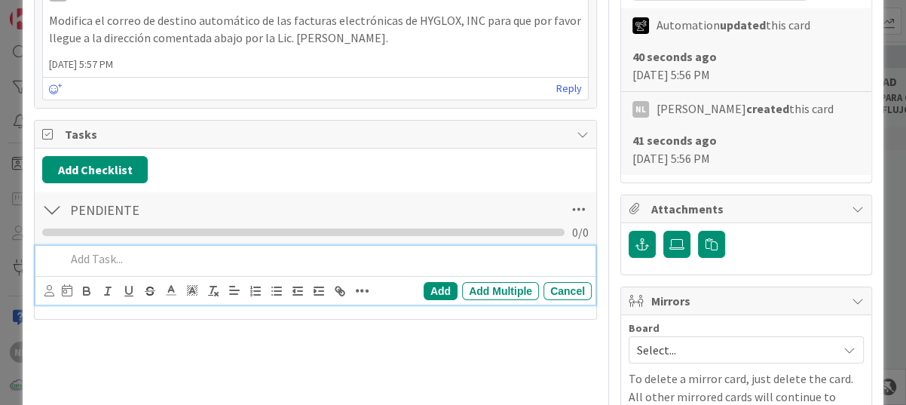
click at [108, 263] on p at bounding box center [326, 258] width 520 height 17
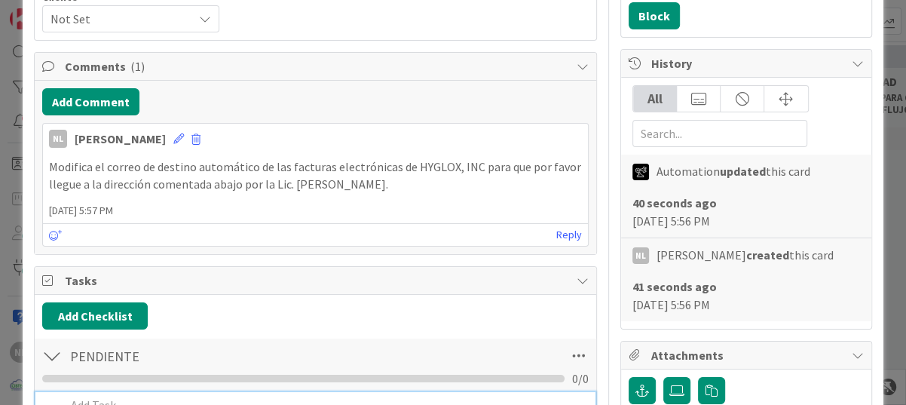
scroll to position [226, 0]
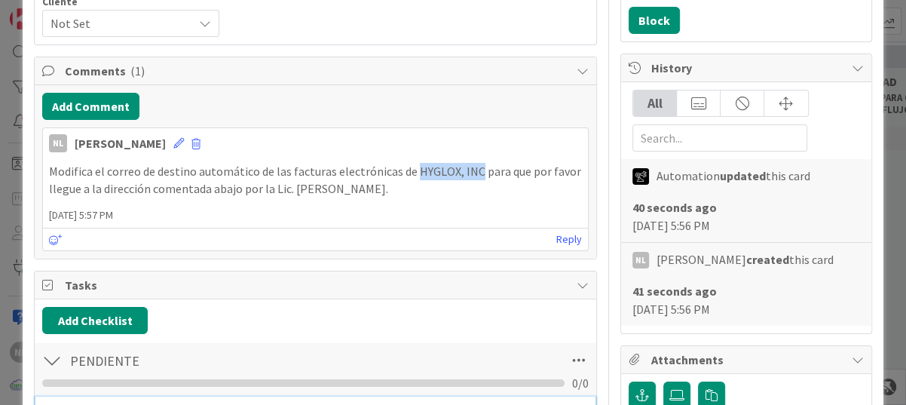
drag, startPoint x: 409, startPoint y: 170, endPoint x: 472, endPoint y: 173, distance: 62.6
click at [472, 173] on p "Modifica el correo de destino automático de las facturas electrónicas de HYGLOX…" at bounding box center [315, 180] width 533 height 34
drag, startPoint x: 472, startPoint y: 173, endPoint x: 457, endPoint y: 170, distance: 14.6
copy p "HYGLOX, INC"
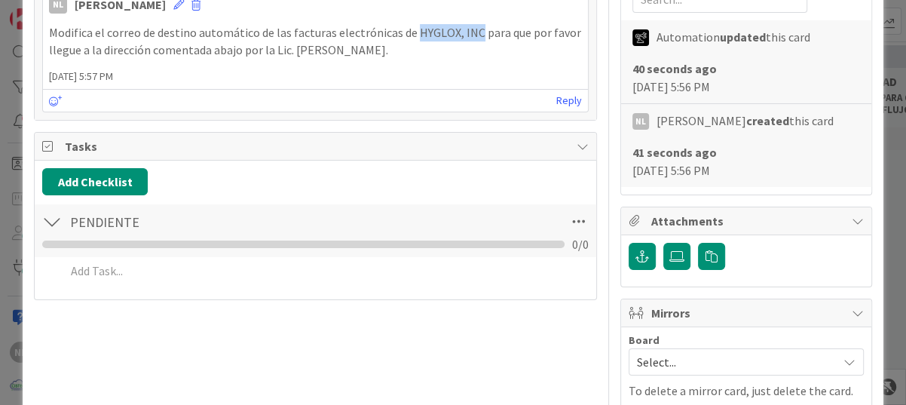
scroll to position [377, 0]
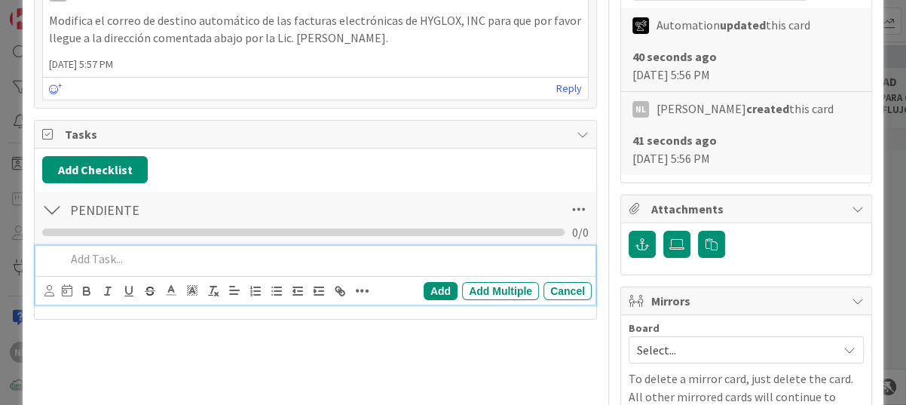
click at [98, 252] on p at bounding box center [326, 258] width 520 height 17
paste div
click at [200, 362] on div "Title 28 / 128 Solicitud - Cambio de correo Description NL Nubia Lopez just joi…" at bounding box center [315, 168] width 563 height 973
click at [176, 263] on p "HYGLOX, INC-" at bounding box center [326, 258] width 520 height 17
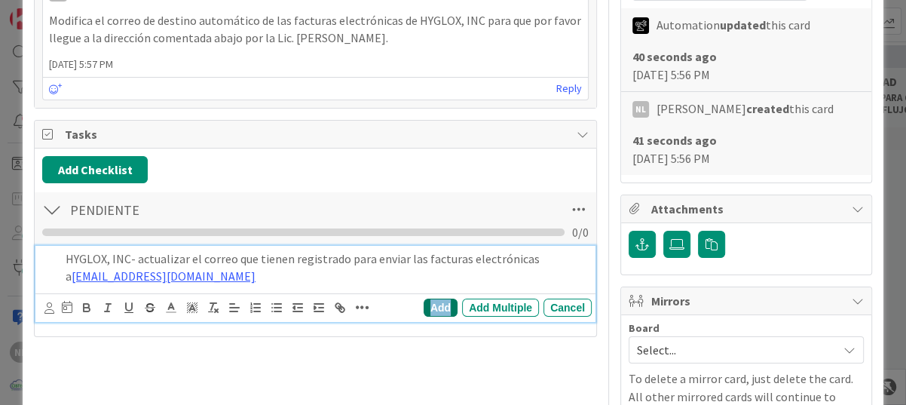
click at [429, 304] on div "Add" at bounding box center [440, 307] width 34 height 18
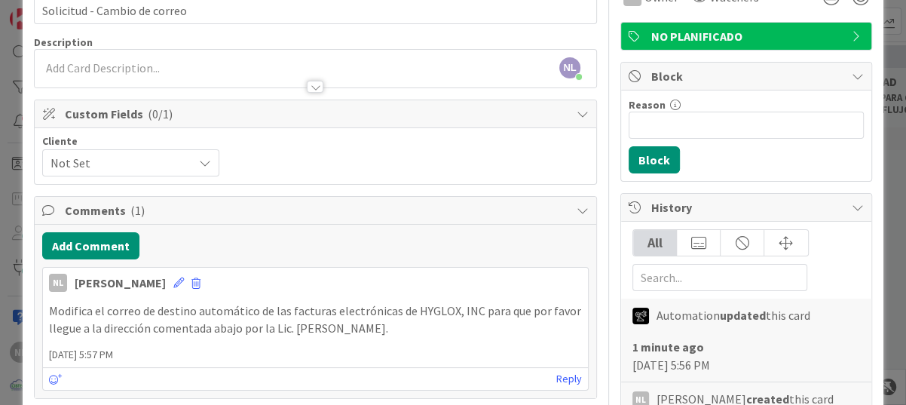
scroll to position [0, 0]
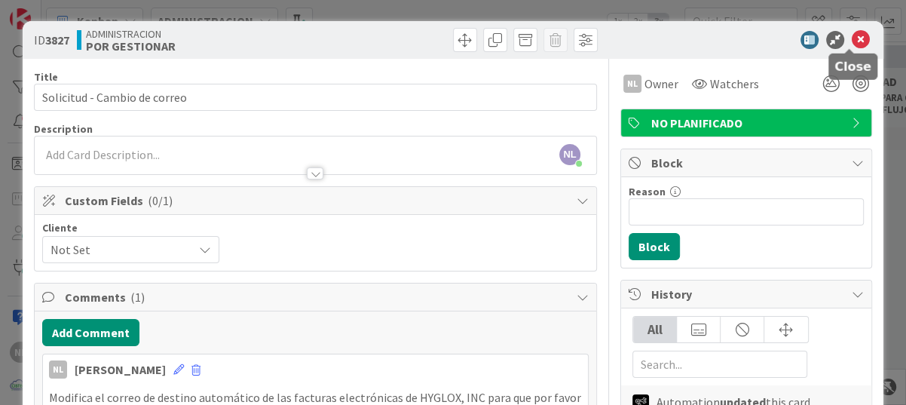
click at [851, 35] on icon at bounding box center [860, 40] width 18 height 18
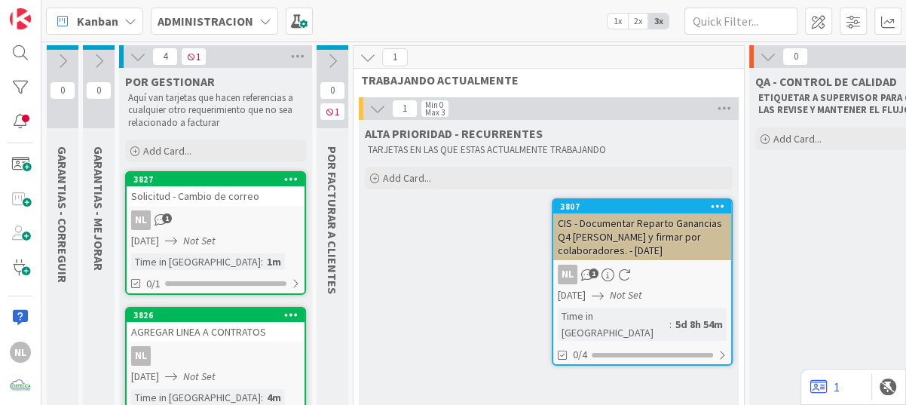
click at [206, 230] on div "3827 Solicitud - Cambio de correo NL 1 06/10/2025 Not Set Time in Column : 1m 0…" at bounding box center [215, 233] width 181 height 124
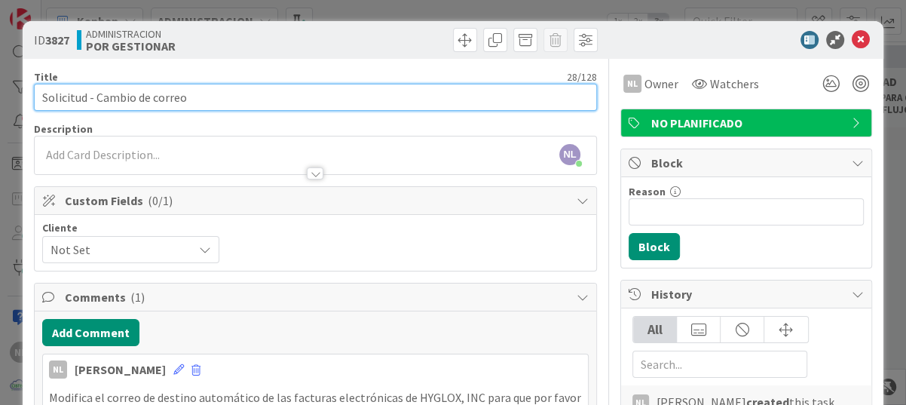
click at [219, 102] on input "Solicitud - Cambio de correo" at bounding box center [315, 97] width 563 height 27
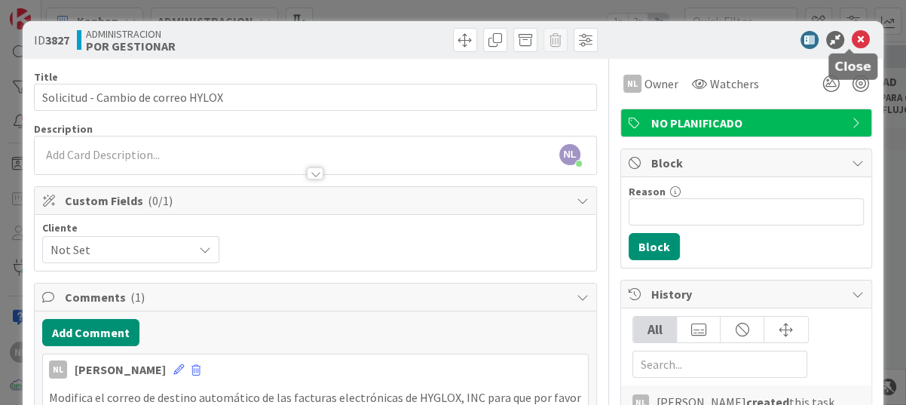
click at [853, 37] on icon at bounding box center [860, 40] width 18 height 18
